Goal: Task Accomplishment & Management: Manage account settings

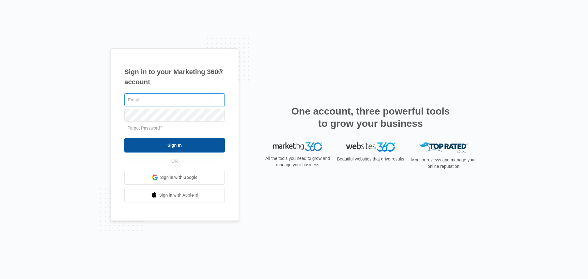
type input "kennethf@doctorgreen.com"
click at [175, 144] on input "Sign In" at bounding box center [174, 145] width 100 height 15
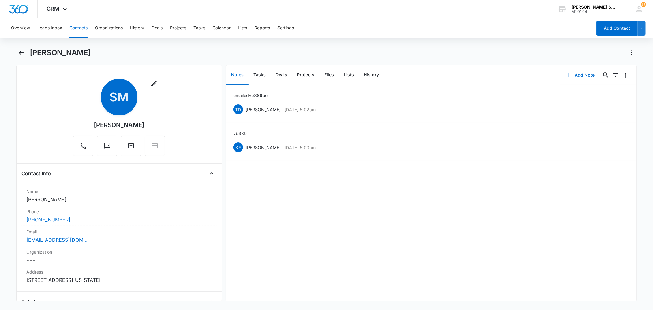
click at [81, 30] on button "Contacts" at bounding box center [79, 28] width 18 height 20
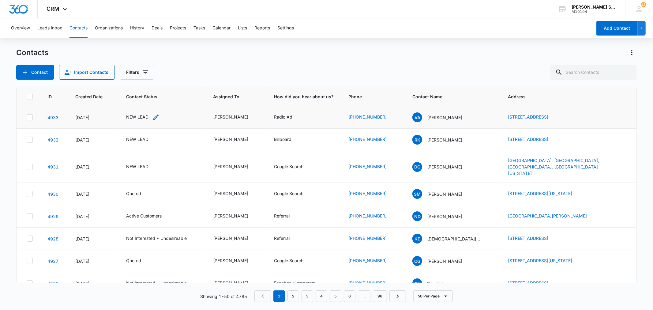
click at [144, 115] on div "NEW LEAD" at bounding box center [137, 117] width 22 height 6
click at [143, 78] on icon "Remove NEW LEAD" at bounding box center [144, 77] width 4 height 5
type input "un"
click at [132, 103] on p "Not Interested - Undesireable" at bounding box center [131, 109] width 18 height 26
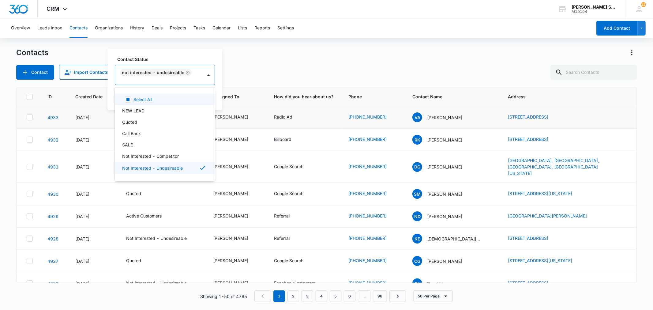
click at [218, 100] on div "Contact Status option Not Interested - Undesireable, selected. 15 results avail…" at bounding box center [165, 80] width 115 height 62
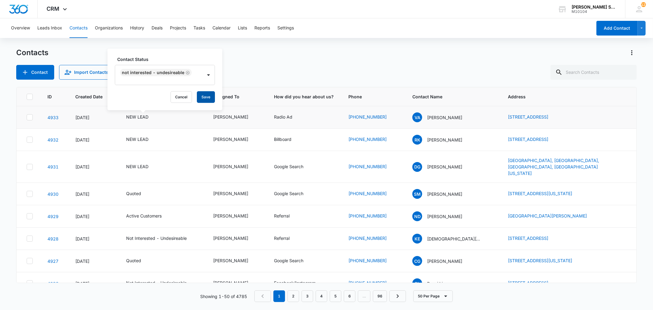
click at [208, 100] on button "Save" at bounding box center [206, 97] width 18 height 12
click at [144, 140] on div "NEW LEAD" at bounding box center [137, 139] width 22 height 6
click at [140, 140] on div "NEW LEAD" at bounding box center [137, 139] width 22 height 6
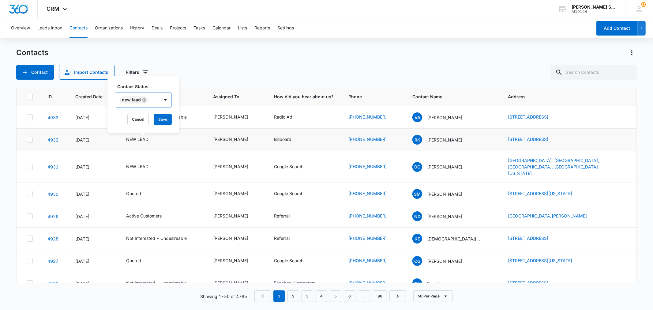
click at [143, 101] on icon "Remove NEW LEAD" at bounding box center [144, 100] width 4 height 5
type input "un"
click at [134, 125] on p "Not Interested - Undesireable" at bounding box center [131, 132] width 18 height 26
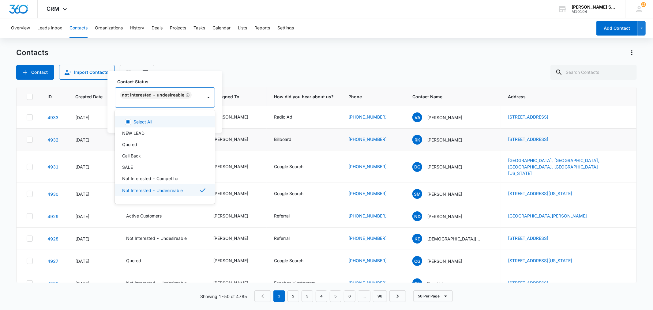
click at [218, 115] on div "Contact Status option Not Interested - Undesireable, selected. 15 results avail…" at bounding box center [165, 102] width 115 height 62
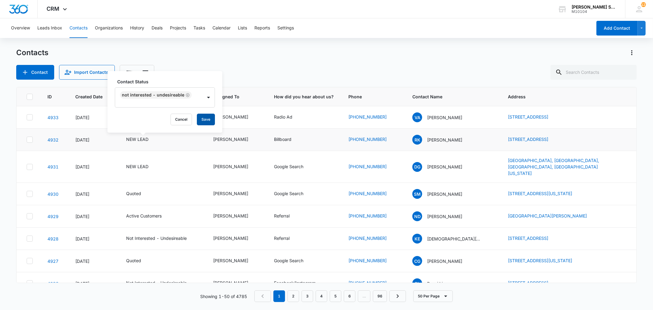
click at [209, 117] on button "Save" at bounding box center [206, 120] width 18 height 12
click at [222, 163] on div "Kenneth Florman" at bounding box center [230, 166] width 35 height 6
click at [234, 163] on div "Kenneth Florman" at bounding box center [230, 166] width 35 height 6
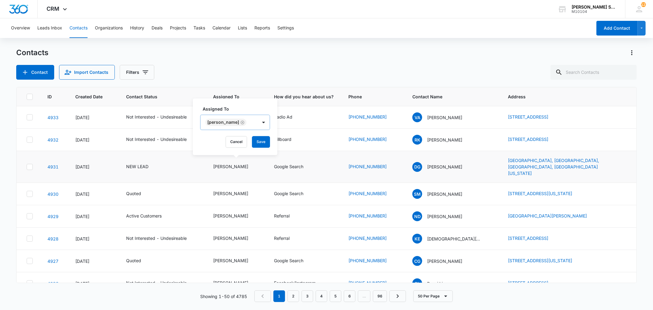
click at [245, 123] on icon "Remove Kenneth Florman" at bounding box center [242, 122] width 4 height 5
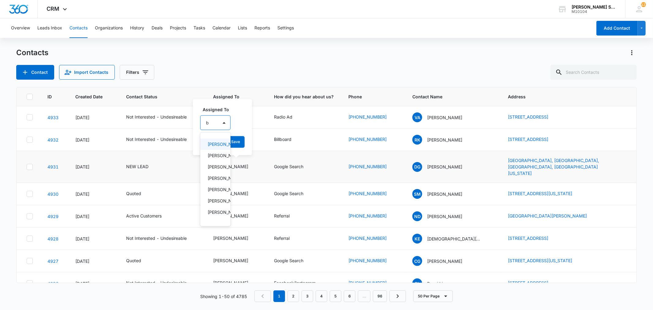
type input "br"
click at [228, 150] on div "Brian Johnston" at bounding box center [216, 143] width 32 height 11
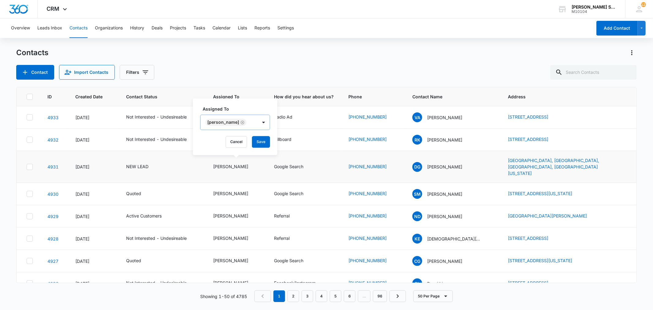
click at [273, 143] on div "Assigned To Brian Johnston Cancel Save" at bounding box center [235, 126] width 85 height 57
click at [255, 142] on button "Save" at bounding box center [261, 142] width 18 height 12
click at [144, 163] on div "NEW LEAD" at bounding box center [137, 166] width 22 height 6
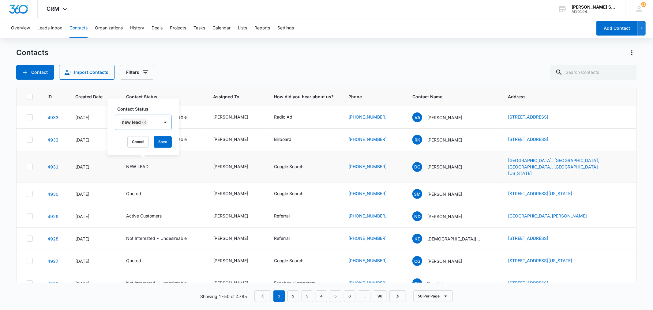
click at [145, 123] on icon "Remove NEW LEAD" at bounding box center [144, 122] width 4 height 5
click at [137, 126] on td "Not Interested - Undesireable" at bounding box center [162, 117] width 87 height 22
click at [141, 163] on div "NEW LEAD" at bounding box center [137, 166] width 22 height 6
click at [145, 123] on icon "Remove NEW LEAD" at bounding box center [144, 122] width 4 height 5
click at [138, 123] on div at bounding box center [136, 123] width 30 height 8
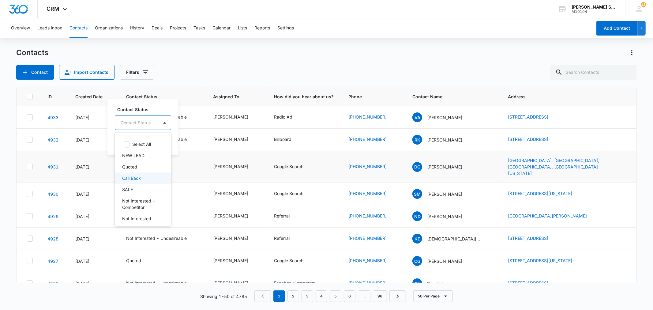
click at [133, 179] on p "Call Back" at bounding box center [131, 178] width 19 height 6
click at [176, 149] on div "Contact Status option Call Back, selected. 15 results available. Use Up and Dow…" at bounding box center [143, 126] width 71 height 57
click at [166, 140] on button "Save" at bounding box center [162, 142] width 18 height 12
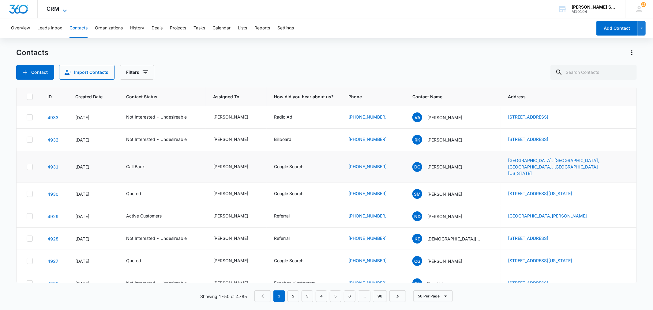
click at [62, 8] on icon at bounding box center [64, 10] width 7 height 7
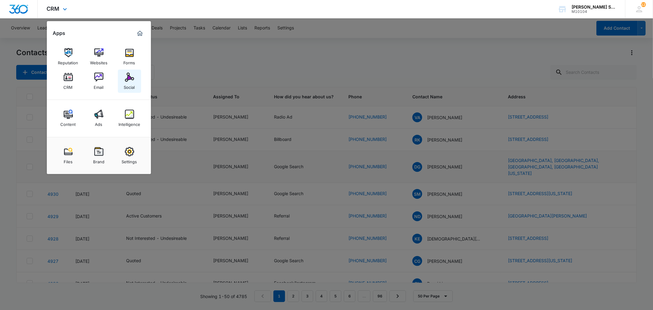
click at [131, 77] on img at bounding box center [129, 77] width 9 height 9
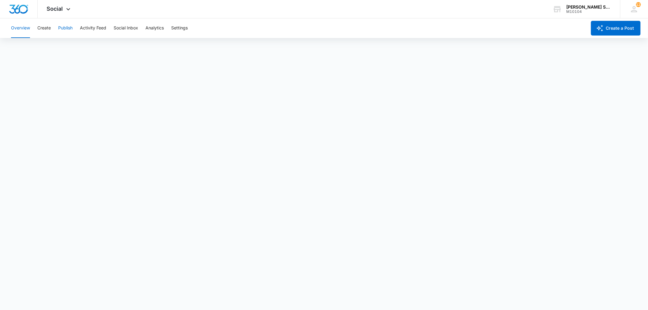
click at [67, 29] on button "Publish" at bounding box center [65, 28] width 14 height 20
